Goal: Task Accomplishment & Management: Manage account settings

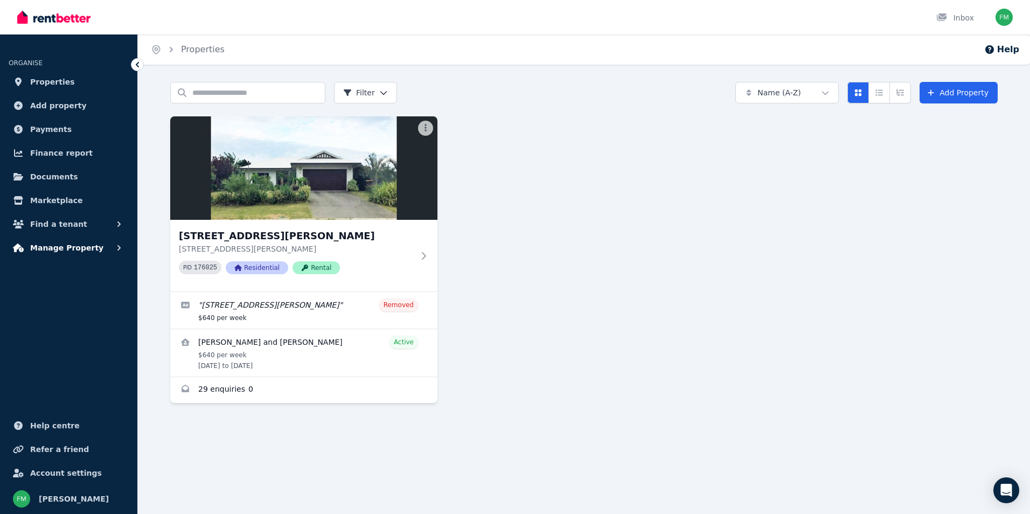
click at [114, 248] on icon "button" at bounding box center [119, 247] width 11 height 11
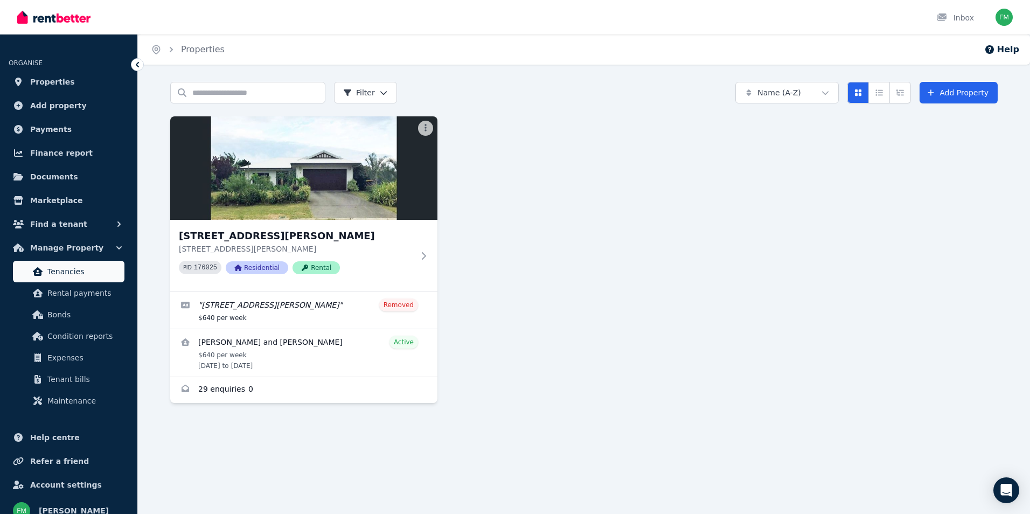
click at [66, 276] on span "Tenancies" at bounding box center [83, 271] width 73 height 13
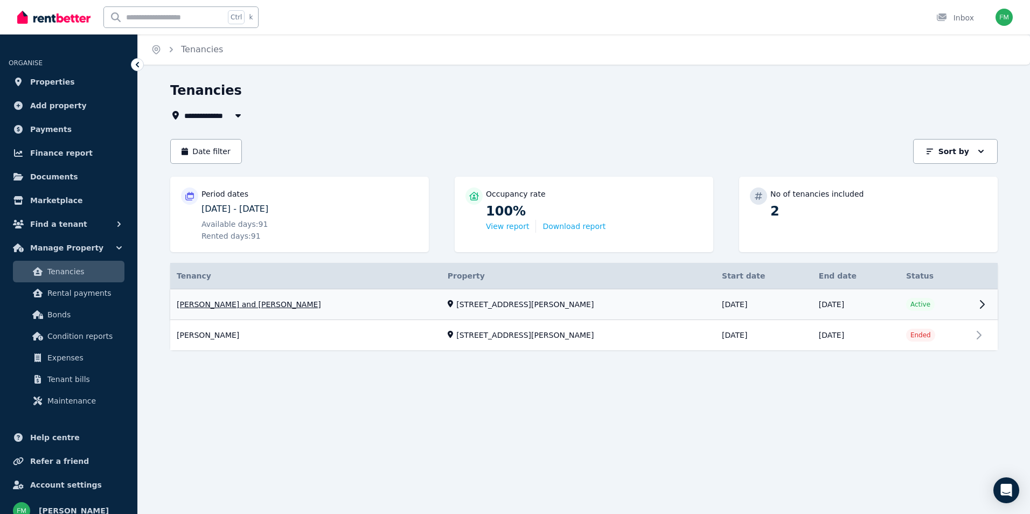
click at [983, 304] on link "View property details" at bounding box center [583, 304] width 827 height 31
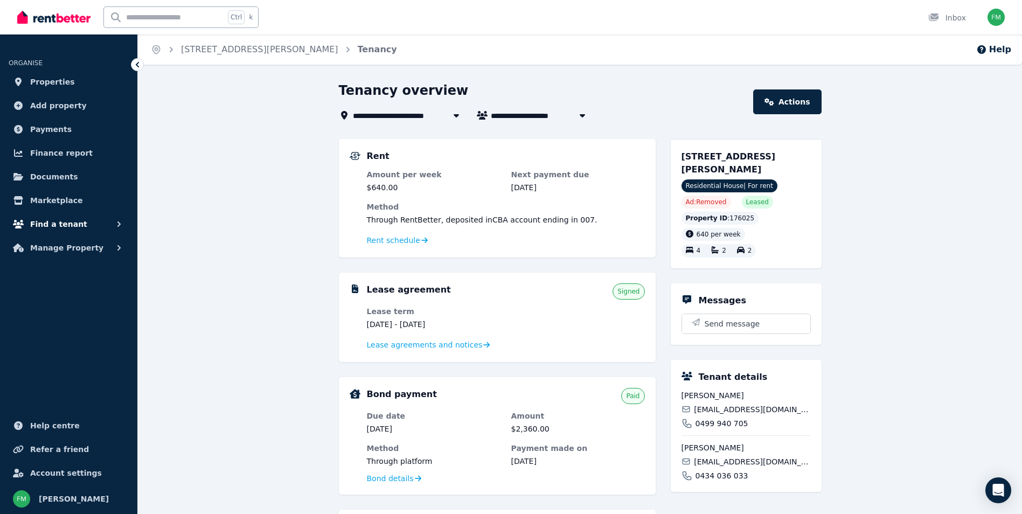
click at [119, 224] on icon "button" at bounding box center [119, 224] width 11 height 11
click at [54, 81] on span "Properties" at bounding box center [52, 81] width 45 height 13
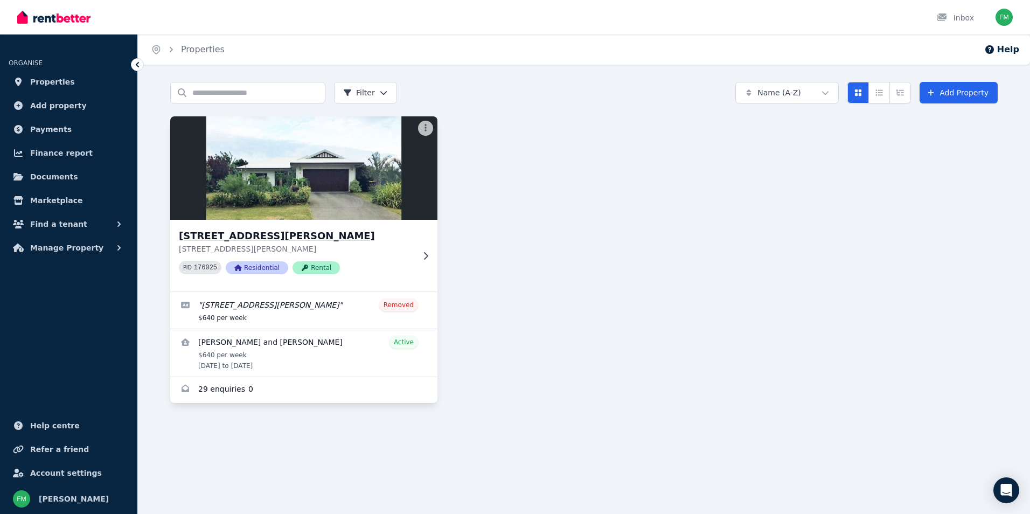
click at [424, 259] on icon at bounding box center [425, 256] width 11 height 9
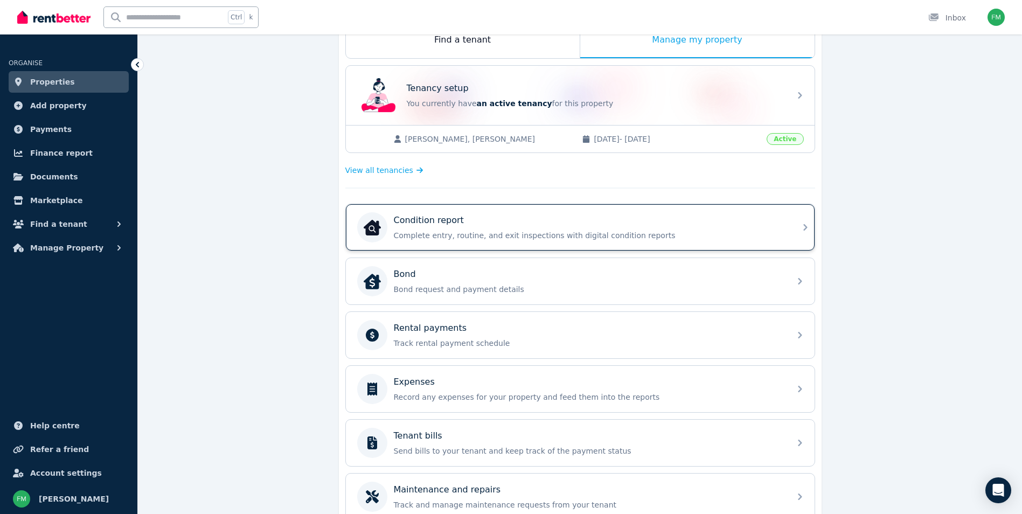
scroll to position [83, 0]
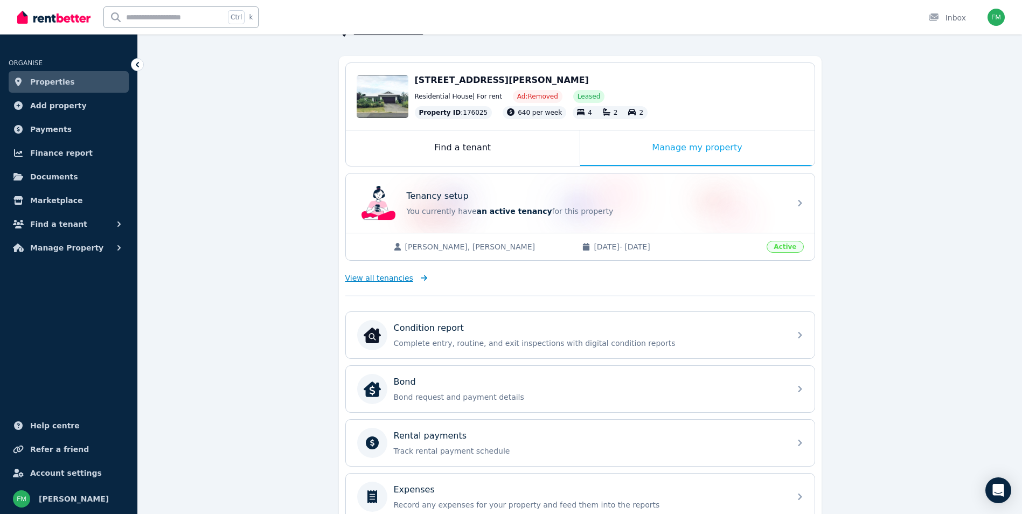
click at [374, 280] on span "View all tenancies" at bounding box center [379, 278] width 68 height 11
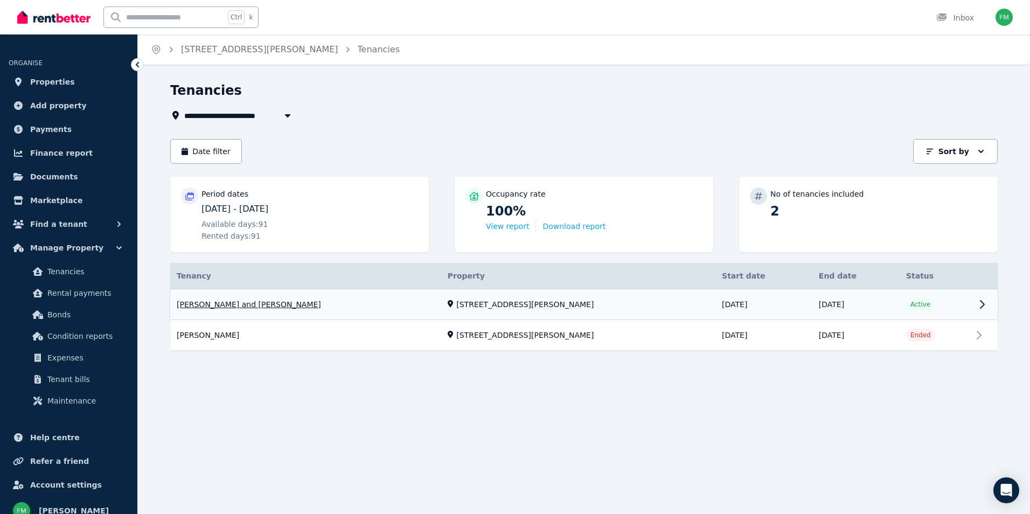
click at [904, 307] on link "View property details" at bounding box center [583, 304] width 827 height 31
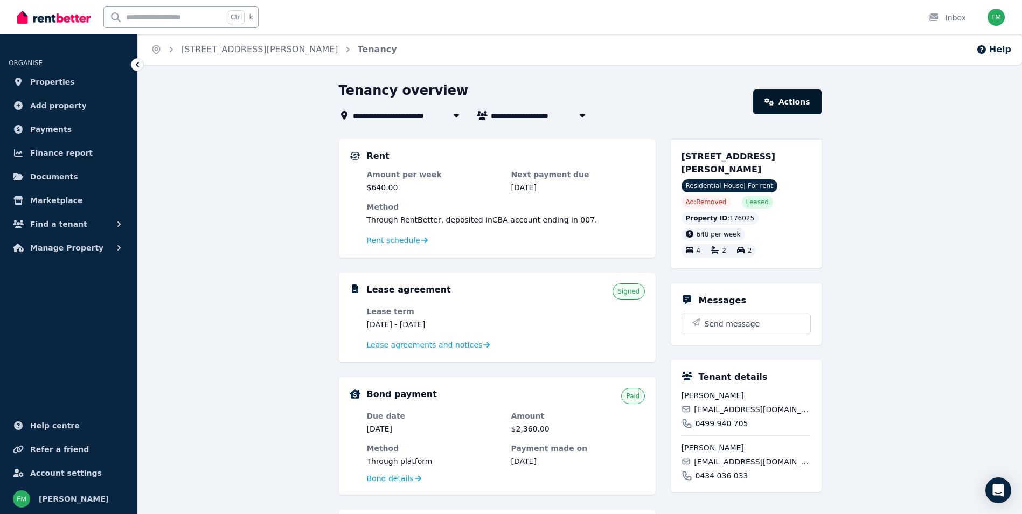
click at [784, 103] on link "Actions" at bounding box center [787, 101] width 68 height 25
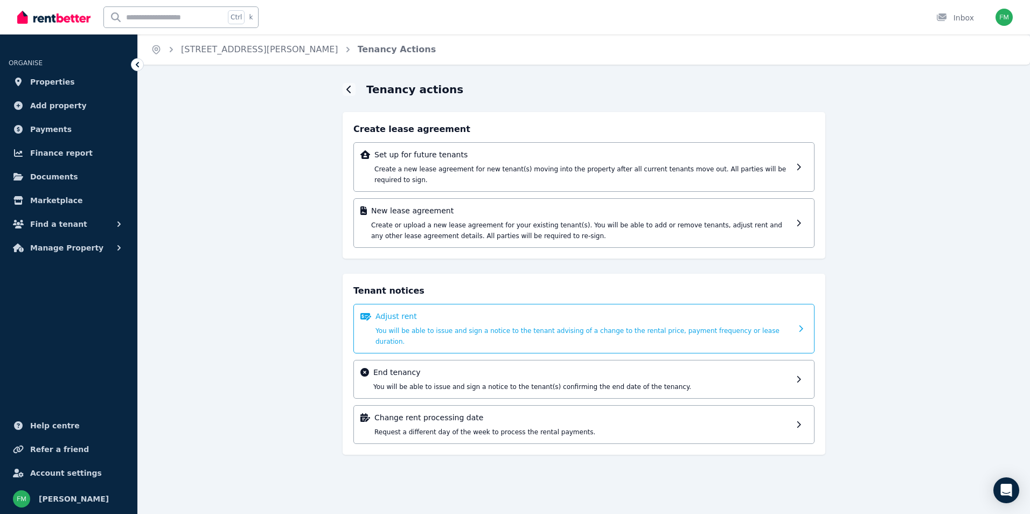
click at [414, 311] on div "Adjust rent You will be able to issue and sign a notice to the tenant advising …" at bounding box center [583, 329] width 416 height 36
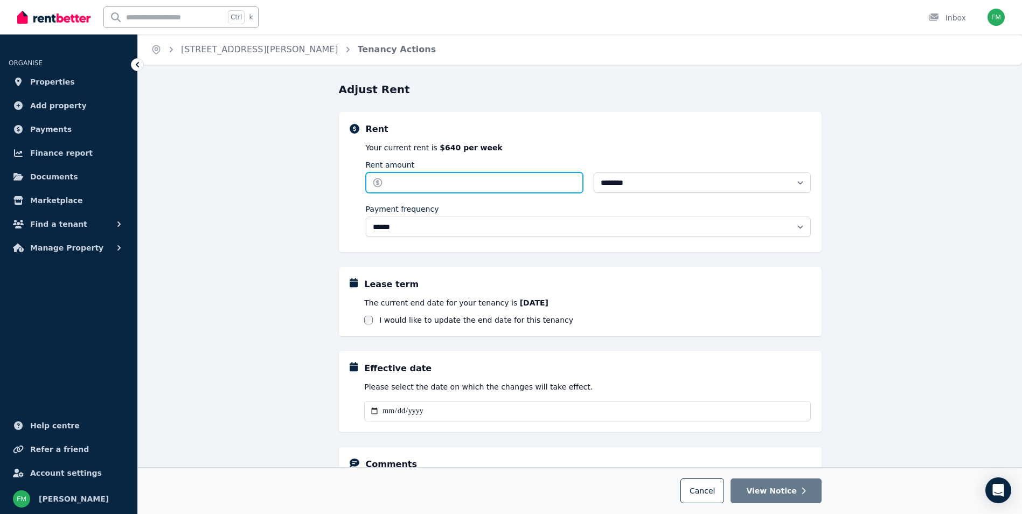
click at [395, 184] on input "Rent amount" at bounding box center [474, 182] width 217 height 20
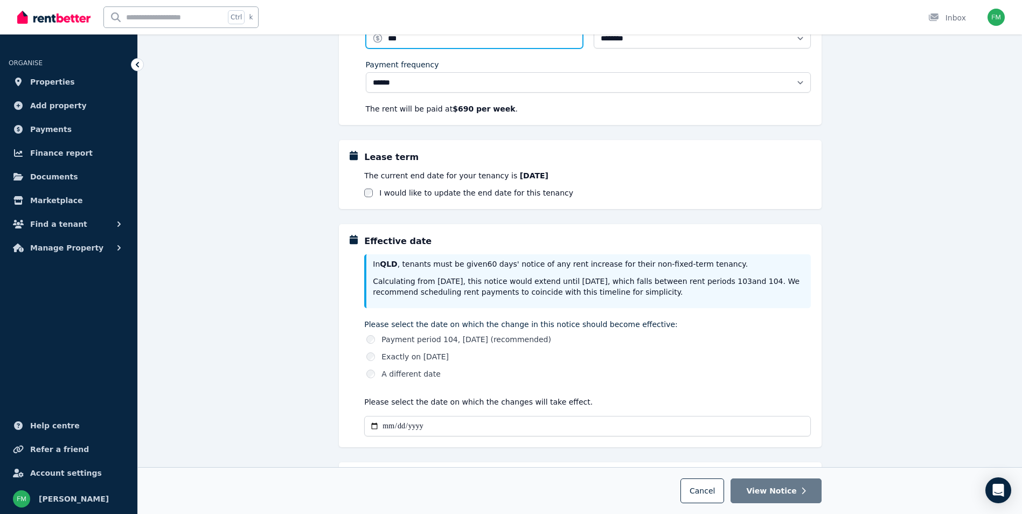
scroll to position [162, 0]
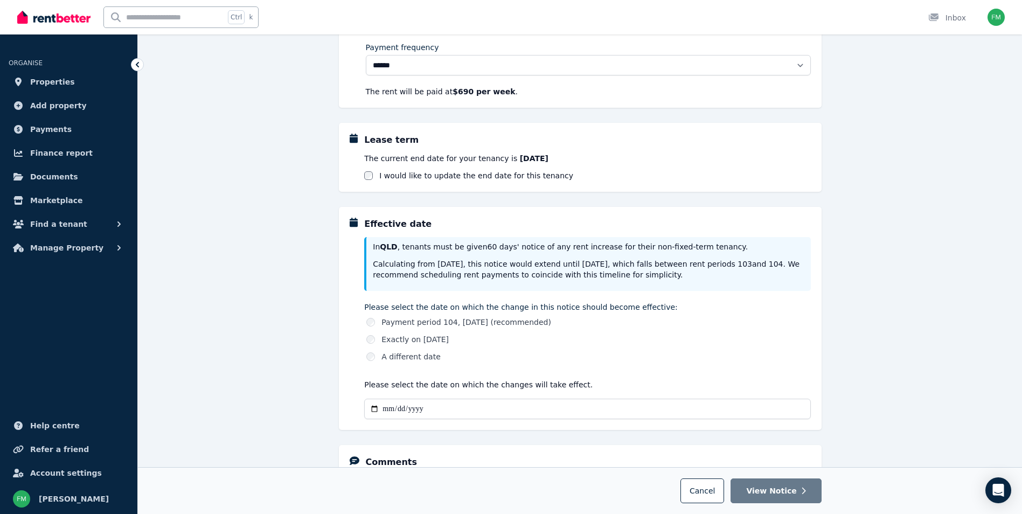
type input "***"
click at [247, 293] on div "**********" at bounding box center [580, 275] width 884 height 711
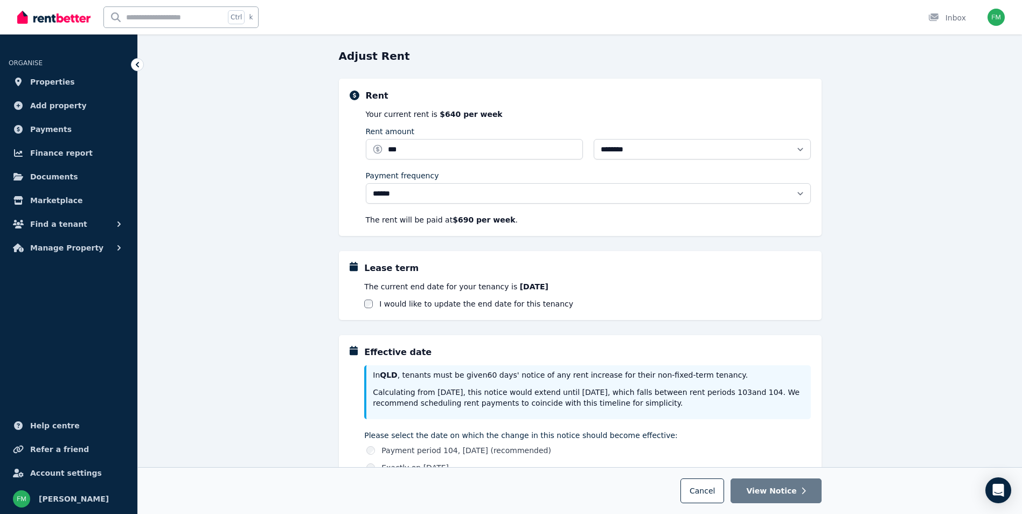
scroll to position [0, 0]
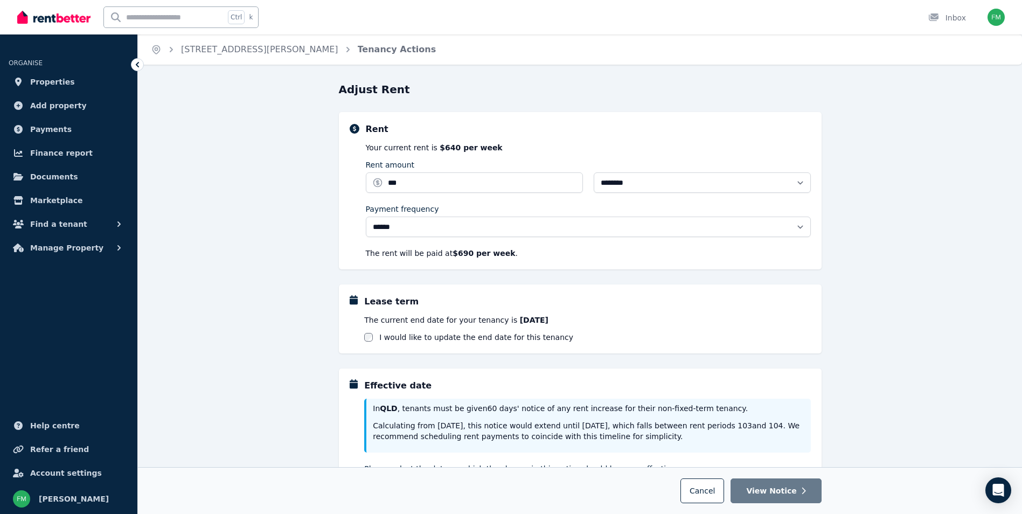
click at [136, 64] on icon at bounding box center [137, 64] width 11 height 11
